Goal: Transaction & Acquisition: Purchase product/service

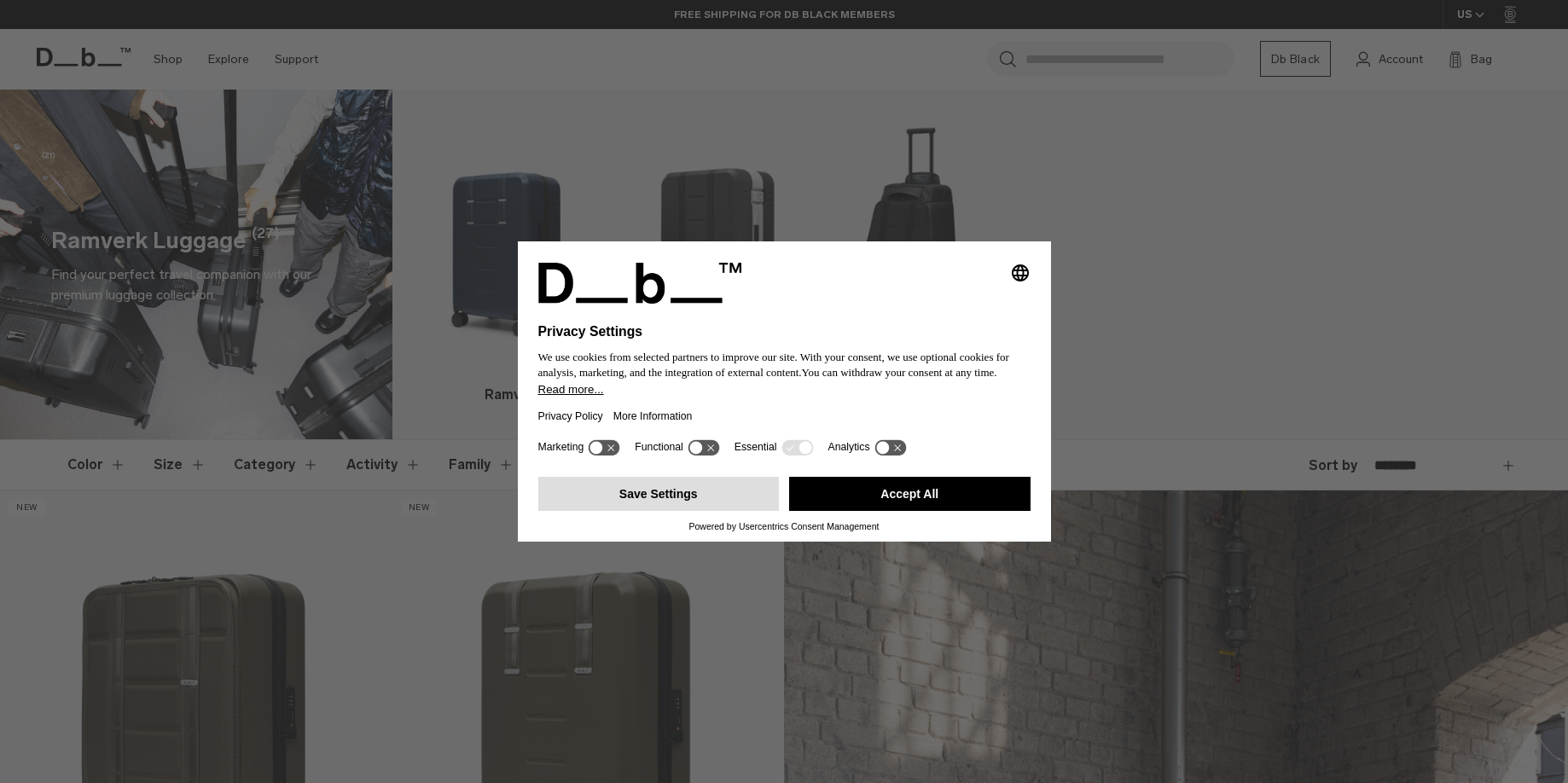
click at [575, 502] on button "Save Settings" at bounding box center [659, 494] width 241 height 34
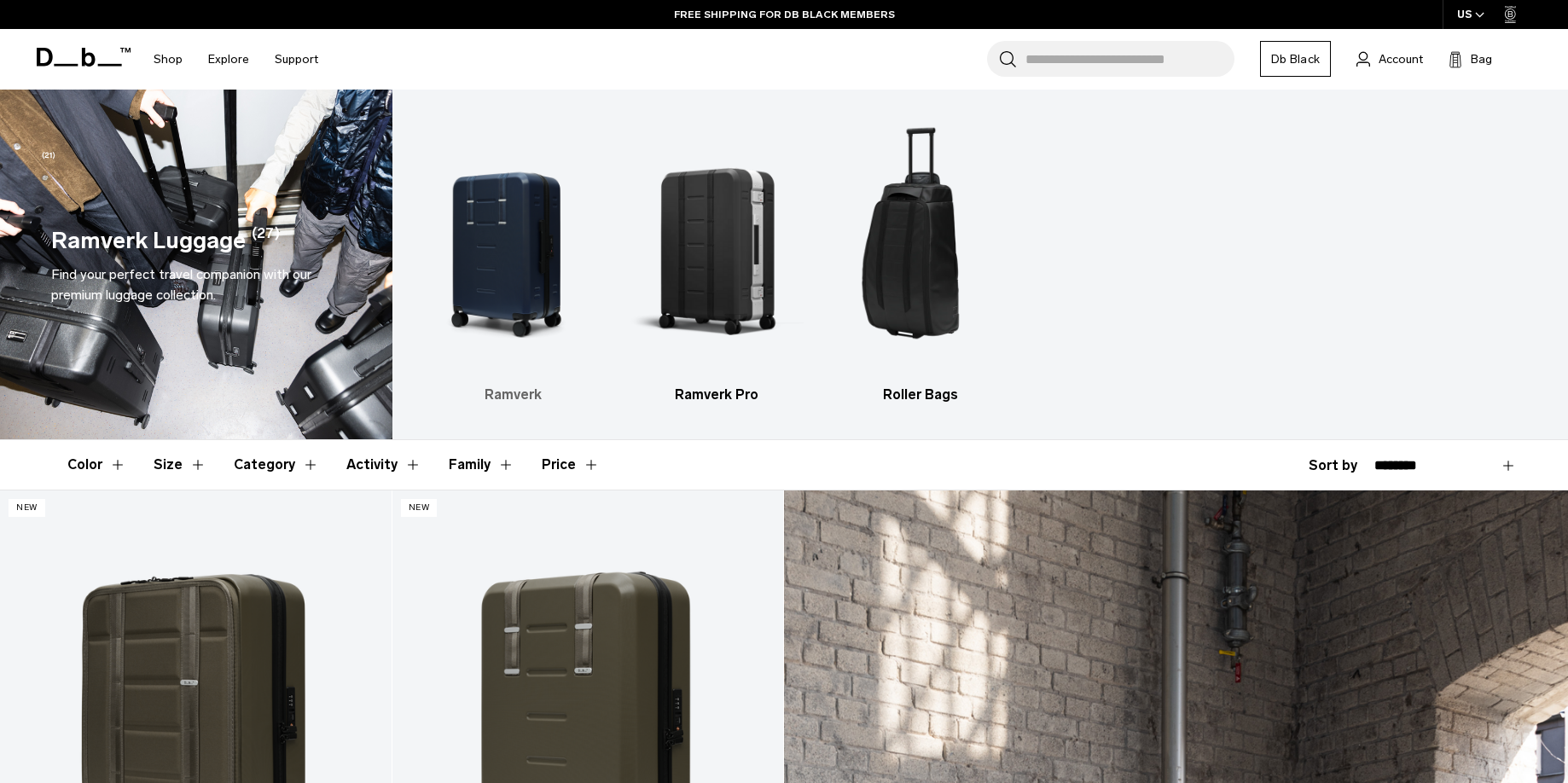
click at [539, 259] on img "1 / 3" at bounding box center [513, 246] width 174 height 261
click at [169, 467] on button "Size" at bounding box center [179, 465] width 53 height 50
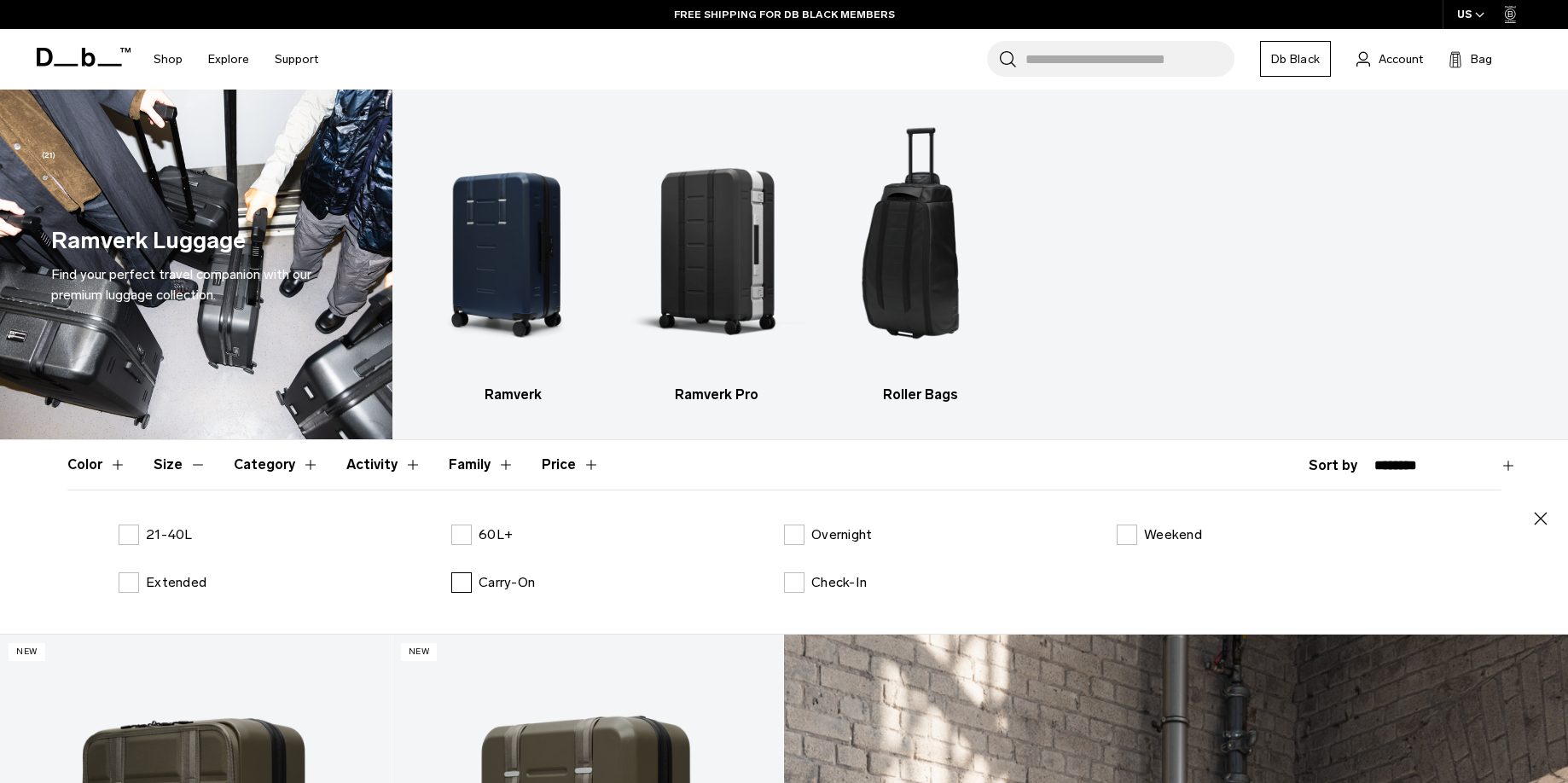
click at [460, 580] on label "Carry-On" at bounding box center [493, 582] width 84 height 21
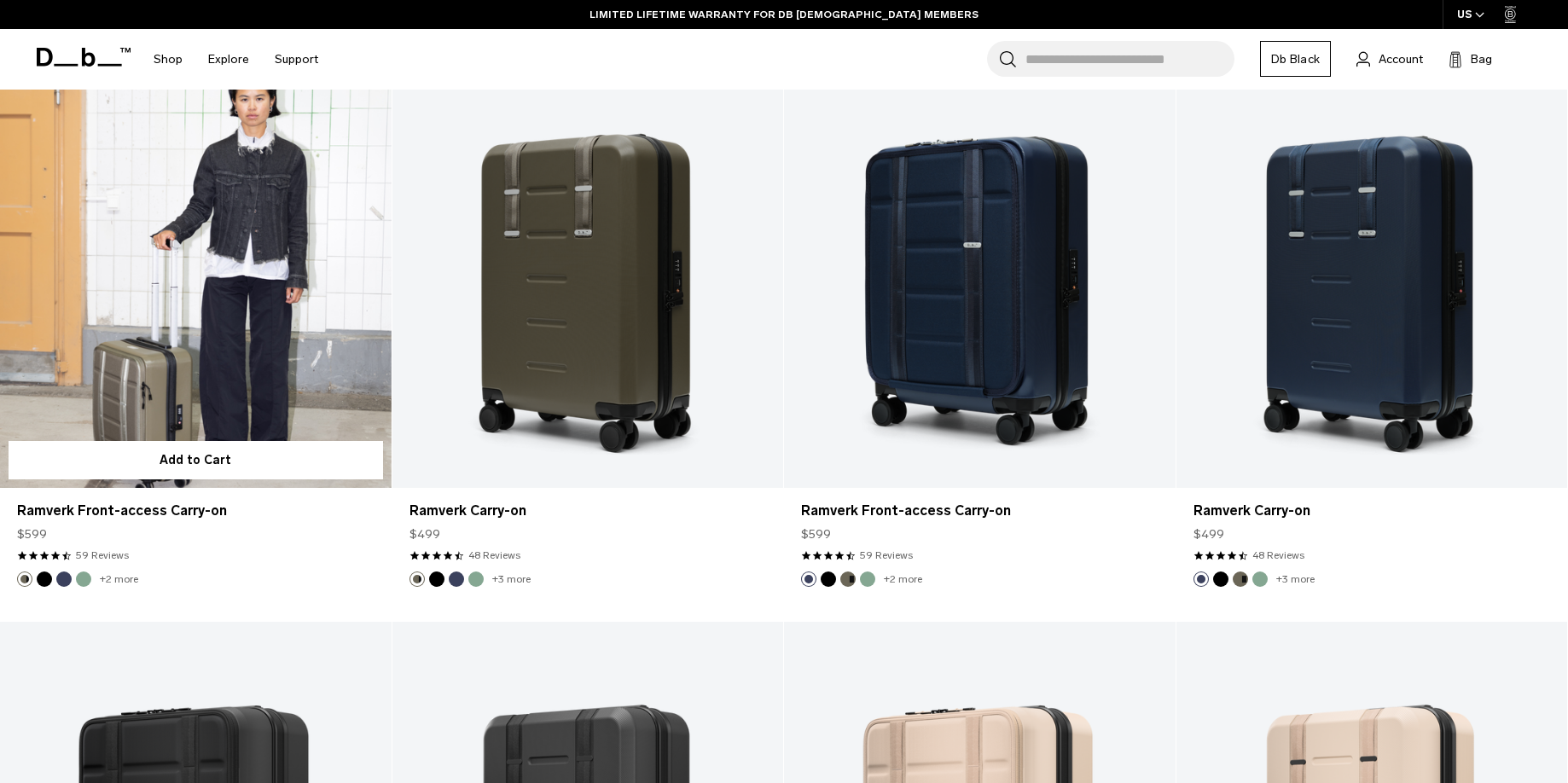
scroll to position [636, 0]
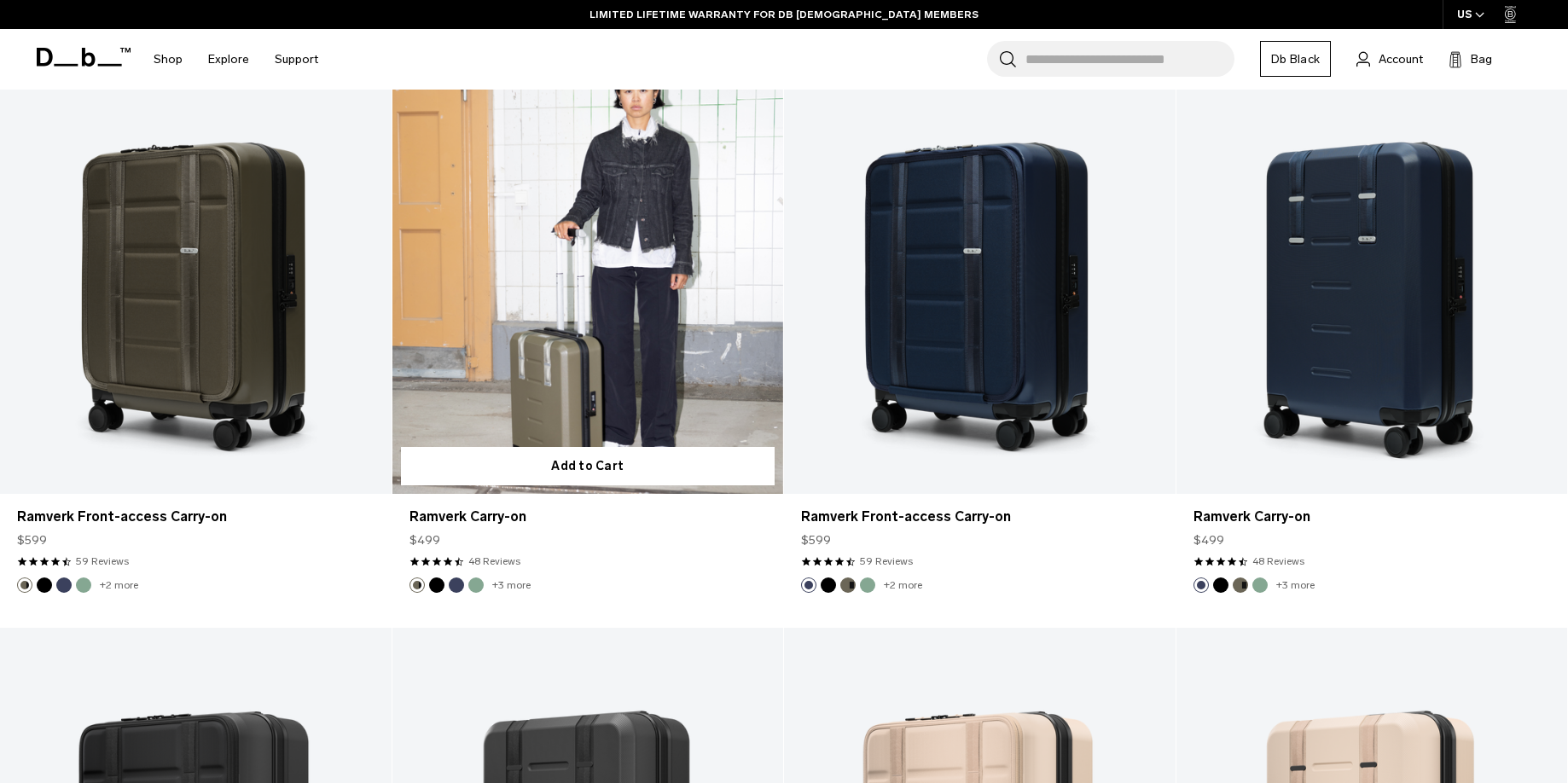
click at [578, 376] on link "Ramverk Carry-on" at bounding box center [588, 276] width 392 height 434
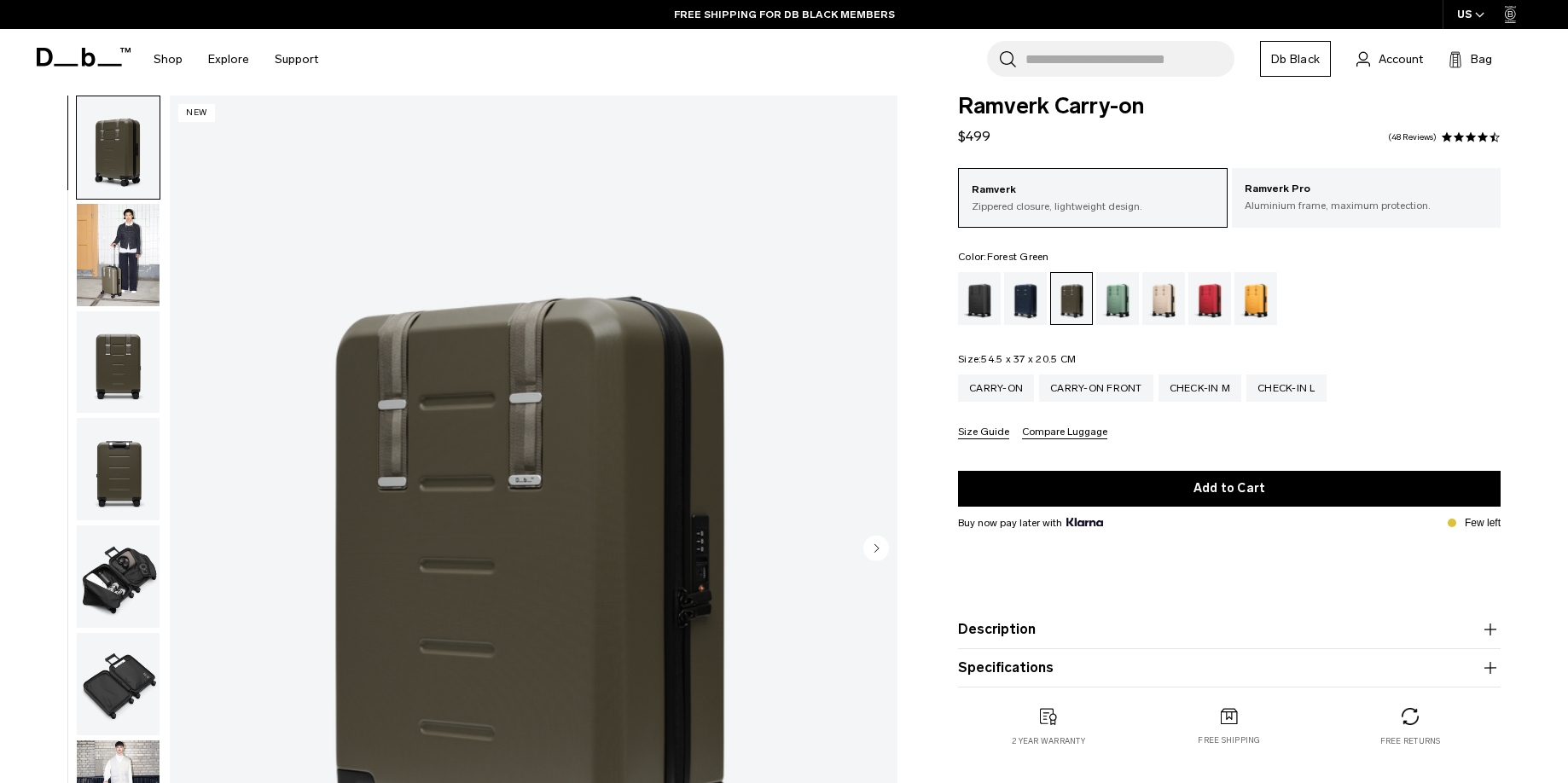
scroll to position [28, 0]
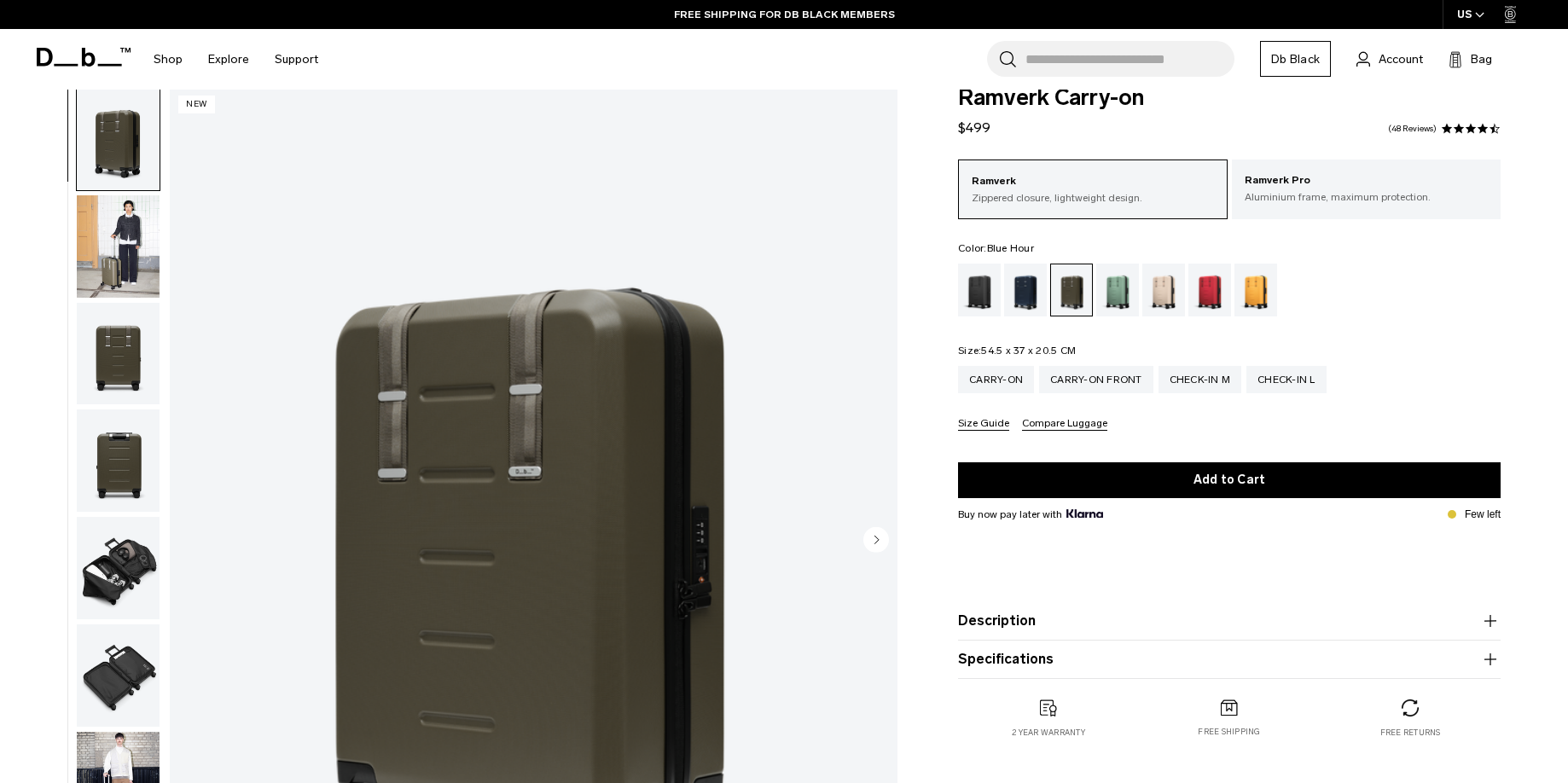
click at [1020, 298] on div "Blue Hour" at bounding box center [1026, 290] width 43 height 53
